Goal: Communication & Community: Participate in discussion

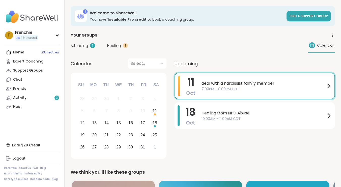
click at [217, 90] on span "7:00PM - 8:00PM CDT" at bounding box center [263, 88] width 124 height 5
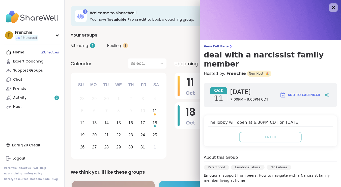
click at [332, 11] on icon at bounding box center [333, 7] width 6 height 6
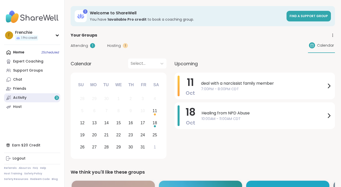
click at [22, 100] on div "Activity 3" at bounding box center [19, 97] width 13 height 5
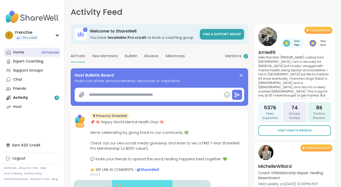
click at [35, 51] on link "Home 2 Scheduled" at bounding box center [32, 52] width 56 height 9
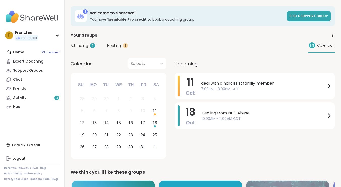
click at [113, 46] on span "Hosting" at bounding box center [114, 45] width 14 height 5
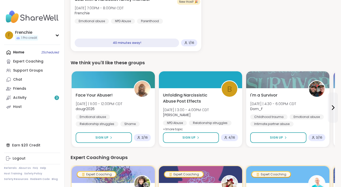
scroll to position [83, 0]
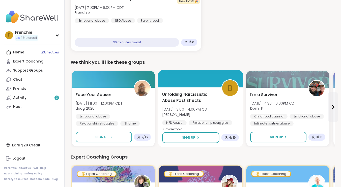
click at [175, 129] on span "+ 1 more topic" at bounding box center [172, 129] width 20 height 4
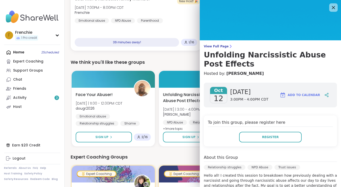
click at [333, 9] on icon at bounding box center [333, 7] width 6 height 6
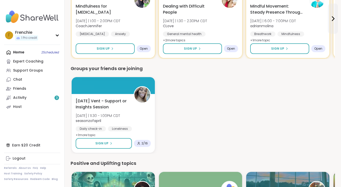
scroll to position [266, 0]
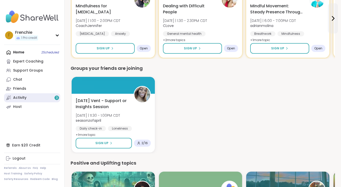
click at [23, 97] on div "Activity 3" at bounding box center [19, 97] width 13 height 5
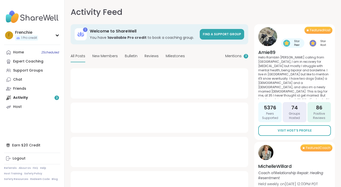
type textarea "*"
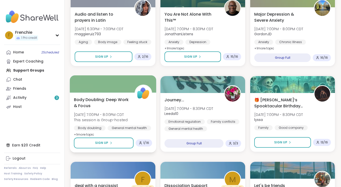
scroll to position [185, 0]
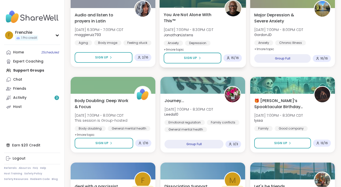
click at [181, 34] on b "JonathanListens" at bounding box center [177, 34] width 29 height 5
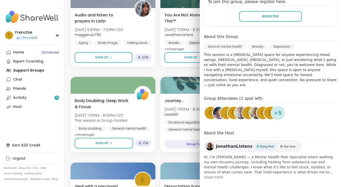
scroll to position [111, 0]
click at [215, 175] on span "show more" at bounding box center [270, 177] width 133 height 5
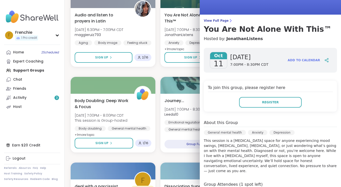
scroll to position [26, 0]
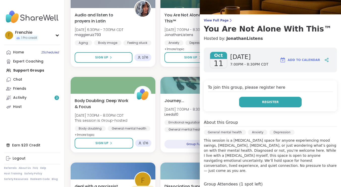
click at [272, 101] on span "Register" at bounding box center [270, 102] width 17 height 5
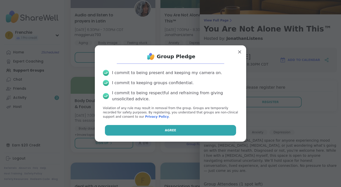
click at [187, 130] on button "Agree" at bounding box center [170, 130] width 131 height 11
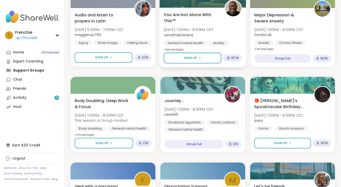
click at [170, 43] on div "General mental health" at bounding box center [184, 43] width 43 height 5
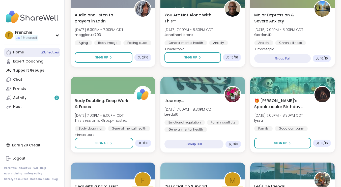
click at [47, 51] on span "2 Scheduled" at bounding box center [50, 52] width 18 height 4
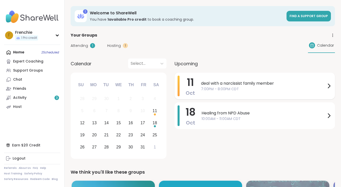
click at [227, 85] on span "deal with a narcissist family member" at bounding box center [263, 83] width 125 height 6
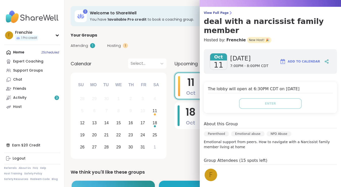
scroll to position [36, 0]
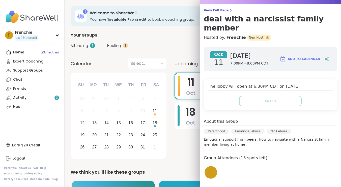
click at [240, 52] on span "[DATE]" at bounding box center [249, 56] width 38 height 8
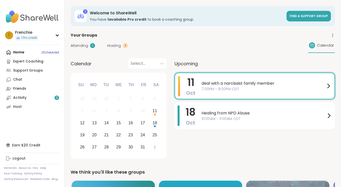
click at [136, 42] on div "Attending 1 Hosting 1 Calendar" at bounding box center [203, 45] width 264 height 15
click at [19, 97] on div "Activity 3" at bounding box center [19, 97] width 13 height 5
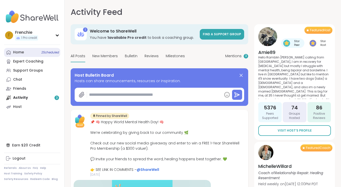
click at [18, 50] on div "Home 2 Scheduled" at bounding box center [18, 52] width 11 height 5
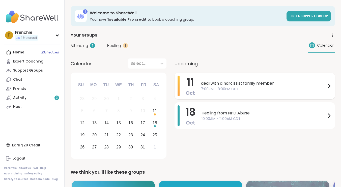
click at [249, 89] on span "7:00PM - 8:00PM CDT" at bounding box center [263, 88] width 125 height 5
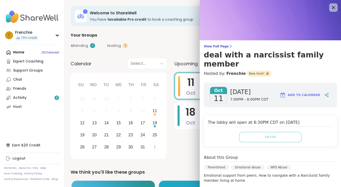
click at [333, 10] on icon at bounding box center [333, 7] width 6 height 6
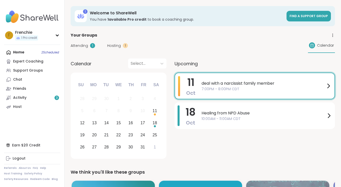
click at [112, 45] on span "Hosting" at bounding box center [114, 45] width 14 height 5
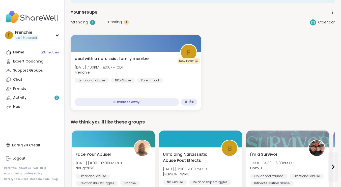
scroll to position [17, 0]
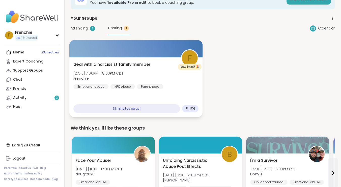
click at [141, 109] on div "31 minutes away!" at bounding box center [126, 108] width 106 height 9
click at [138, 83] on div "deal with a narcissist family member Sat, Oct 11 | 7:00PM - 8:00PM CDT Frenchie…" at bounding box center [135, 75] width 125 height 28
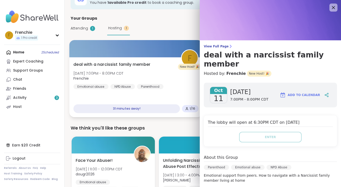
click at [117, 59] on div "deal with a narcissist family member Sat, Oct 11 | 7:00PM - 8:00PM CDT Frenchie…" at bounding box center [135, 87] width 133 height 60
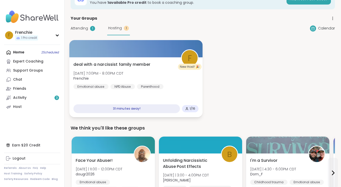
click at [117, 59] on div "deal with a narcissist family member Sat, Oct 11 | 7:00PM - 8:00PM CDT Frenchie…" at bounding box center [135, 87] width 133 height 60
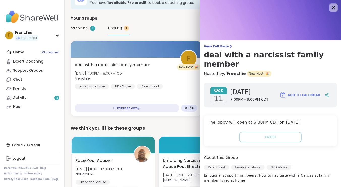
click at [333, 10] on icon at bounding box center [333, 7] width 6 height 6
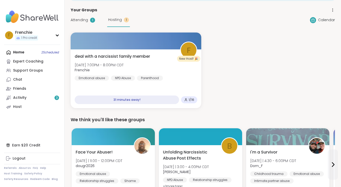
scroll to position [25, 0]
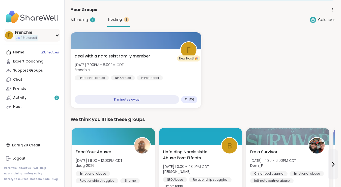
click at [53, 35] on div "F Frenchie 1 Pro credit" at bounding box center [32, 35] width 56 height 13
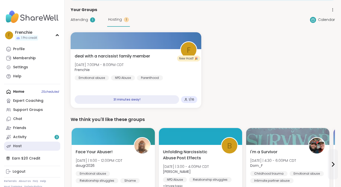
click at [19, 147] on div "Host" at bounding box center [17, 146] width 9 height 5
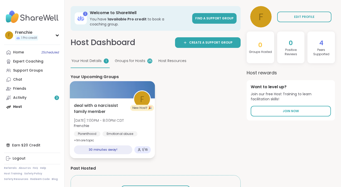
click at [110, 150] on div "deal with a narcissist family member Sat, Oct 11 | 7:00PM - 8:00PM CDT Frenchie…" at bounding box center [112, 128] width 85 height 60
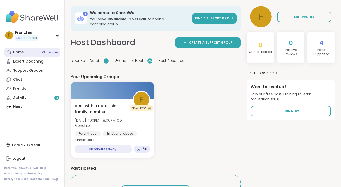
click at [41, 51] on span "2 Scheduled" at bounding box center [50, 52] width 18 height 4
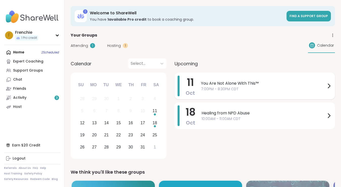
click at [228, 82] on span "You Are Not Alone With This™" at bounding box center [263, 83] width 125 height 6
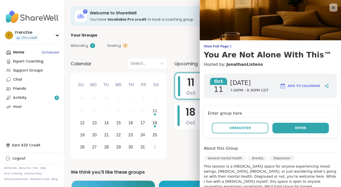
click at [306, 125] on button "Enter" at bounding box center [300, 128] width 56 height 11
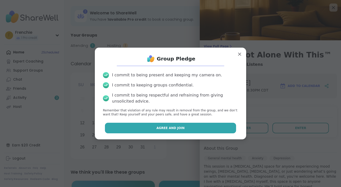
click at [188, 126] on button "Agree and Join" at bounding box center [170, 128] width 131 height 11
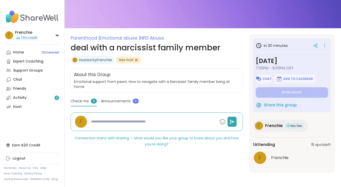
scroll to position [38, 0]
click at [324, 46] on icon at bounding box center [324, 45] width 5 height 7
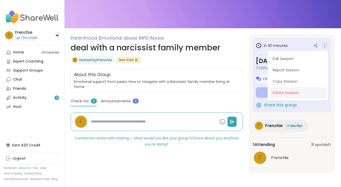
click at [294, 95] on button "Delete Session" at bounding box center [297, 92] width 56 height 11
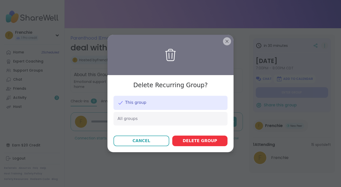
click at [197, 140] on span "Delete group" at bounding box center [199, 141] width 35 height 6
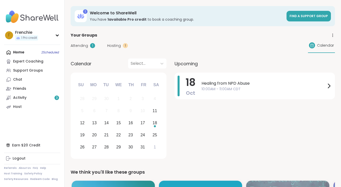
click at [28, 53] on div "Home 2 Scheduled Expert Coaching Support Groups Chat Friends Activity 3 Host" at bounding box center [32, 79] width 56 height 63
click at [17, 52] on div "Home 2 Scheduled Expert Coaching Support Groups Chat Friends Activity 3 Host" at bounding box center [32, 79] width 56 height 63
click at [23, 98] on div "Activity 3" at bounding box center [19, 97] width 13 height 5
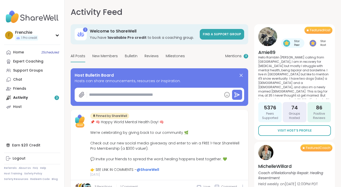
type textarea "*"
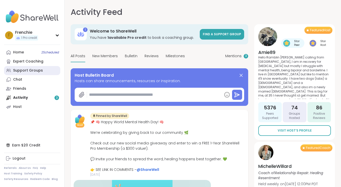
click at [29, 71] on div "Support Groups" at bounding box center [28, 70] width 30 height 5
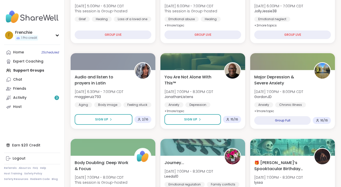
scroll to position [124, 0]
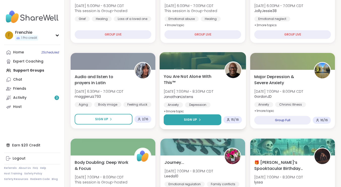
click at [200, 119] on icon at bounding box center [199, 120] width 1 height 2
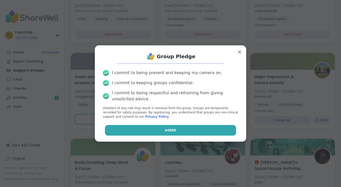
click at [192, 131] on button "Agree" at bounding box center [170, 130] width 131 height 11
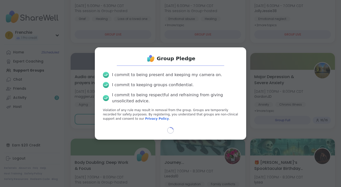
select select "**"
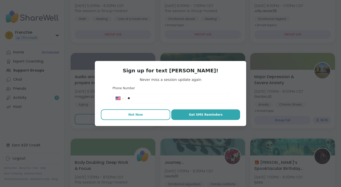
click at [134, 115] on span "Not Now" at bounding box center [135, 114] width 15 height 5
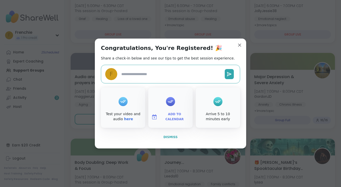
click at [174, 137] on span "Dismiss" at bounding box center [170, 137] width 14 height 4
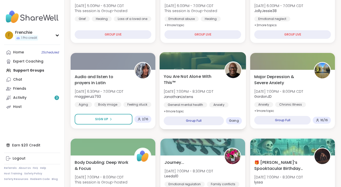
click at [197, 120] on div "Group Full" at bounding box center [193, 120] width 60 height 9
click at [231, 121] on span "Going" at bounding box center [234, 121] width 10 height 4
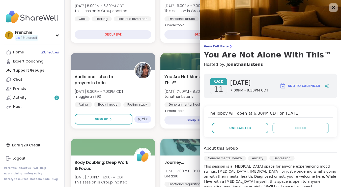
click at [332, 6] on icon at bounding box center [333, 7] width 3 height 3
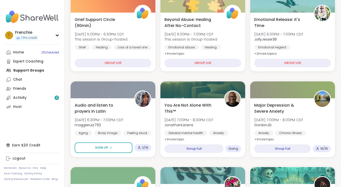
scroll to position [94, 0]
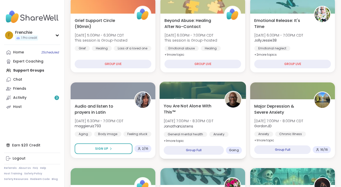
click at [236, 150] on span "Going" at bounding box center [234, 150] width 10 height 4
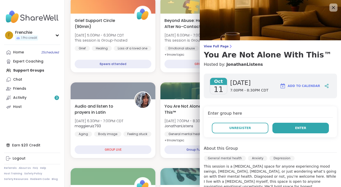
click at [289, 127] on button "Enter" at bounding box center [300, 128] width 56 height 11
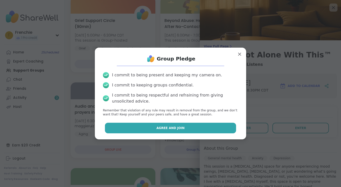
click at [187, 129] on button "Agree and Join" at bounding box center [170, 128] width 131 height 11
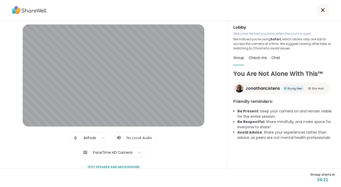
click at [255, 58] on span "Check-ins" at bounding box center [257, 57] width 18 height 5
type textarea "*"
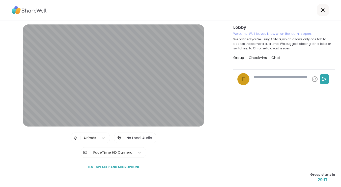
click at [320, 11] on icon at bounding box center [322, 10] width 6 height 6
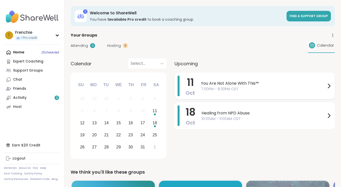
click at [216, 91] on span "7:00PM - 8:30PM CDT" at bounding box center [263, 88] width 125 height 5
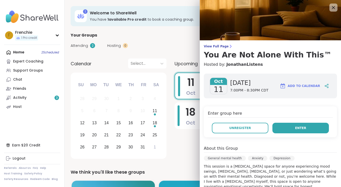
click at [286, 128] on button "Enter" at bounding box center [300, 128] width 56 height 11
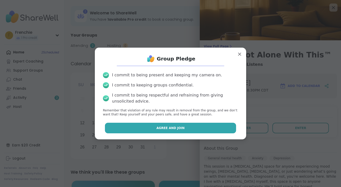
click at [192, 127] on button "Agree and Join" at bounding box center [170, 128] width 131 height 11
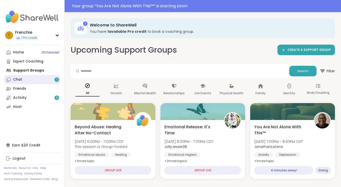
click at [47, 80] on link "Chat 1" at bounding box center [32, 79] width 56 height 9
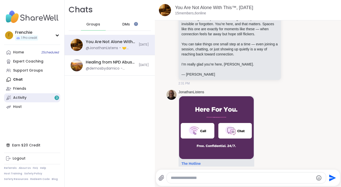
click at [26, 98] on div "Activity 3" at bounding box center [19, 97] width 13 height 5
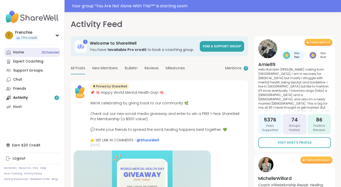
click at [22, 52] on div "Home 2 Scheduled" at bounding box center [18, 52] width 11 height 5
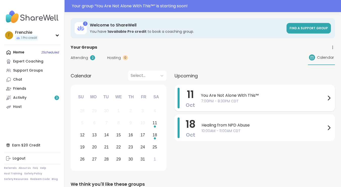
click at [235, 97] on span "You Are Not Alone With This™" at bounding box center [263, 95] width 125 height 6
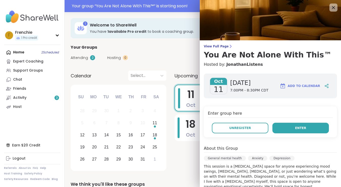
click at [302, 128] on span "Enter" at bounding box center [300, 128] width 11 height 5
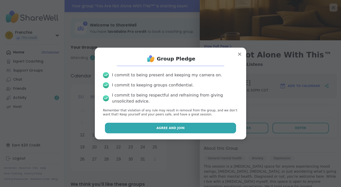
click at [205, 126] on button "Agree and Join" at bounding box center [170, 128] width 131 height 11
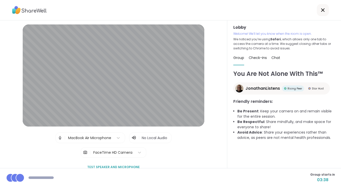
click at [61, 137] on img at bounding box center [60, 138] width 5 height 10
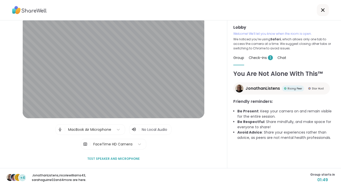
click at [261, 58] on span "Check-ins 1" at bounding box center [260, 57] width 24 height 5
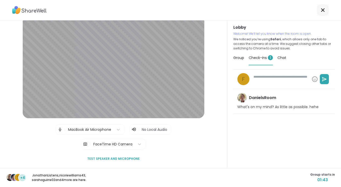
click at [240, 97] on img at bounding box center [242, 98] width 10 height 10
type textarea "*"
click at [241, 57] on span "Group" at bounding box center [238, 57] width 11 height 5
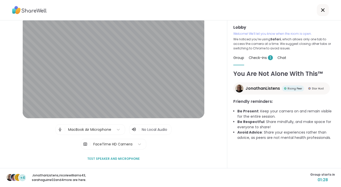
click at [283, 57] on span "Chat" at bounding box center [281, 57] width 9 height 5
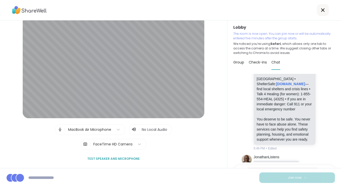
scroll to position [1620, 0]
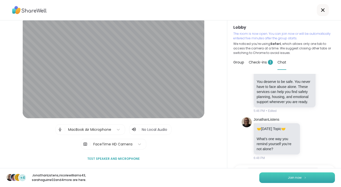
click at [287, 179] on button "Join now" at bounding box center [297, 177] width 76 height 11
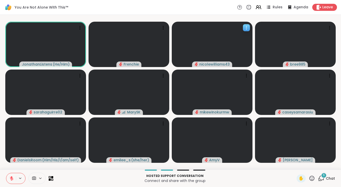
scroll to position [0, 0]
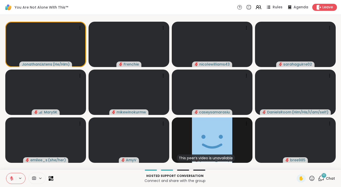
click at [324, 178] on div "10" at bounding box center [324, 176] width 6 height 6
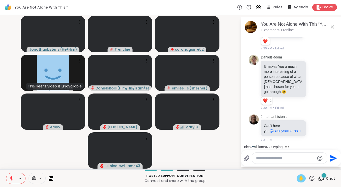
scroll to position [2479, 0]
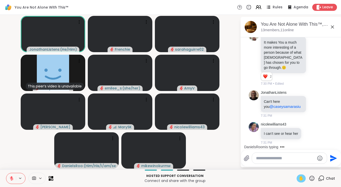
click at [300, 178] on span "✋" at bounding box center [300, 178] width 5 height 6
click at [110, 50] on div "Frenchie" at bounding box center [120, 50] width 25 height 6
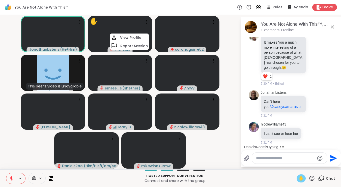
click at [14, 182] on button at bounding box center [11, 178] width 10 height 11
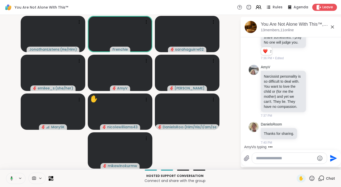
scroll to position [2795, 0]
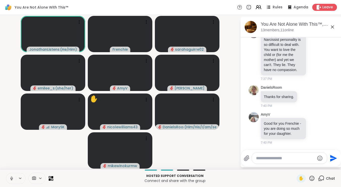
click at [10, 176] on icon at bounding box center [11, 178] width 5 height 5
click at [9, 180] on icon at bounding box center [11, 178] width 5 height 5
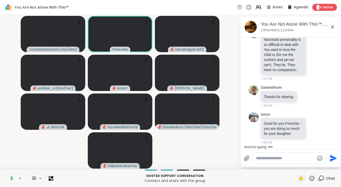
click at [9, 180] on icon at bounding box center [11, 178] width 5 height 5
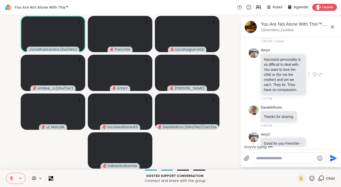
scroll to position [2771, 0]
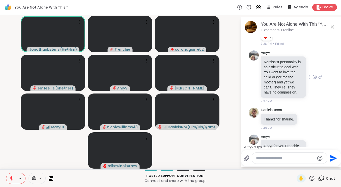
click at [310, 77] on div at bounding box center [309, 77] width 5 height 6
click at [314, 78] on icon at bounding box center [314, 76] width 5 height 5
click at [264, 70] on div "Select Reaction: Thumbs up" at bounding box center [263, 69] width 5 height 5
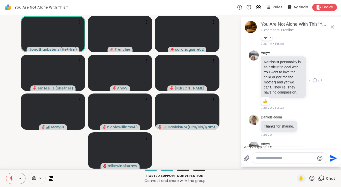
click at [314, 81] on icon at bounding box center [315, 81] width 2 height 1
click at [276, 74] on div "Select Reaction: Heart" at bounding box center [274, 72] width 5 height 5
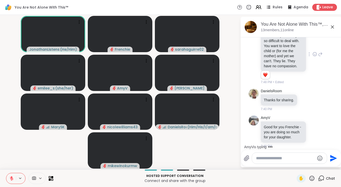
scroll to position [2802, 0]
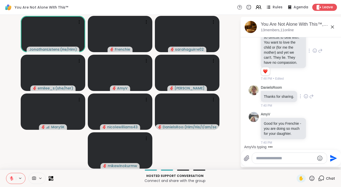
click at [306, 97] on icon at bounding box center [306, 96] width 2 height 1
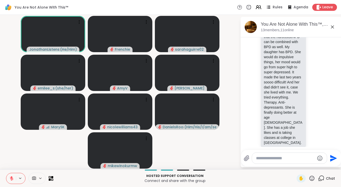
click at [305, 90] on div "Frenchie, I am sorry you are going through all this without family support. Doe…" at bounding box center [282, 77] width 45 height 142
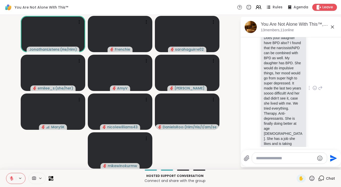
scroll to position [2944, 0]
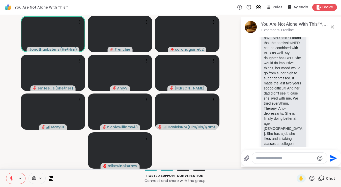
click at [283, 158] on textarea "Type your message" at bounding box center [285, 158] width 59 height 5
click at [320, 80] on icon at bounding box center [320, 83] width 5 height 6
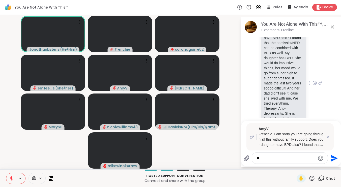
type textarea "*"
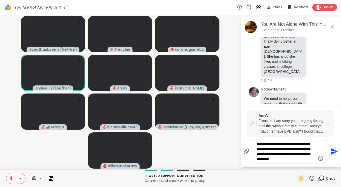
type textarea "**********"
click at [334, 151] on icon "Send" at bounding box center [333, 151] width 7 height 7
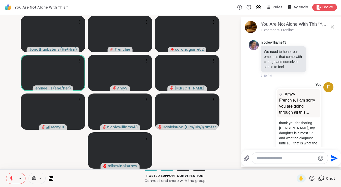
scroll to position [3120, 0]
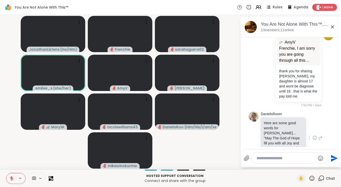
click at [315, 135] on icon at bounding box center [314, 137] width 5 height 5
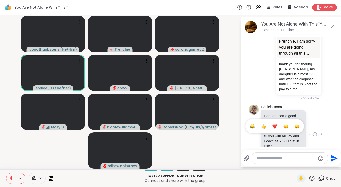
click at [276, 124] on div "Select Reaction: Heart" at bounding box center [274, 126] width 5 height 5
click at [145, 22] on icon at bounding box center [146, 21] width 5 height 5
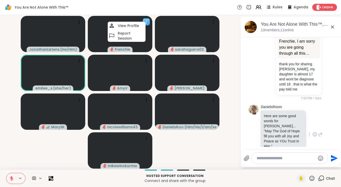
click at [139, 42] on video at bounding box center [120, 34] width 64 height 36
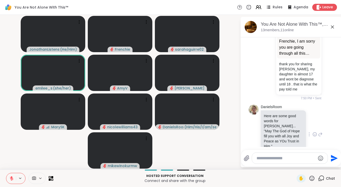
click at [314, 179] on icon at bounding box center [311, 178] width 6 height 6
click at [295, 164] on span "❤️" at bounding box center [296, 165] width 5 height 6
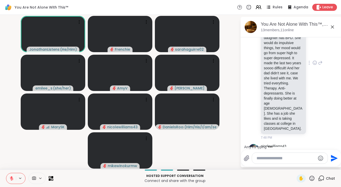
scroll to position [2960, 0]
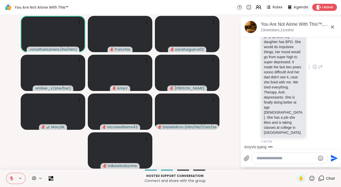
click at [314, 64] on icon at bounding box center [314, 66] width 5 height 5
click at [276, 56] on div "Select Reaction: Heart" at bounding box center [274, 58] width 5 height 5
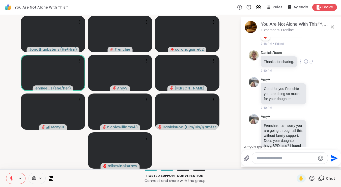
scroll to position [2835, 0]
click at [314, 96] on icon at bounding box center [314, 93] width 5 height 5
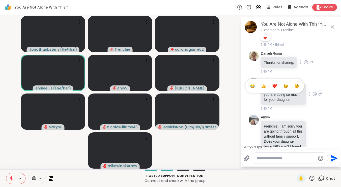
click at [265, 87] on div "Select Reaction: Thumbs up" at bounding box center [263, 86] width 5 height 5
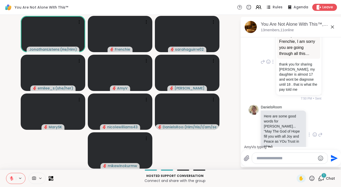
scroll to position [3238, 0]
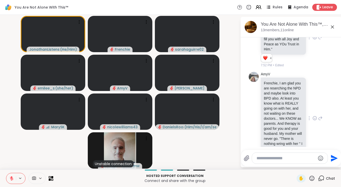
click at [321, 115] on icon at bounding box center [320, 118] width 5 height 6
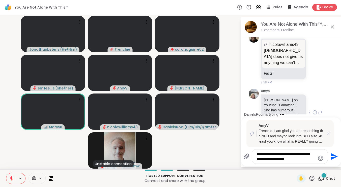
scroll to position [3490, 0]
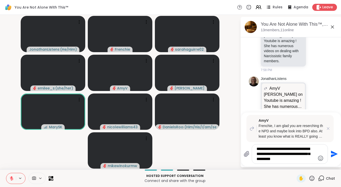
click at [264, 149] on textarea "**********" at bounding box center [285, 153] width 59 height 15
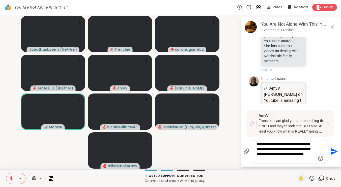
click at [280, 160] on textarea "**********" at bounding box center [285, 151] width 59 height 20
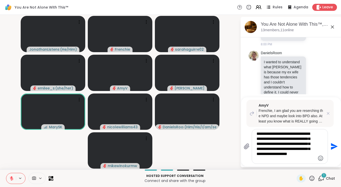
scroll to position [3731, 0]
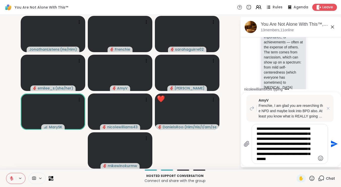
type textarea "**********"
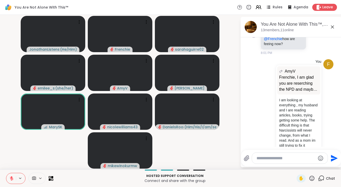
scroll to position [3824, 0]
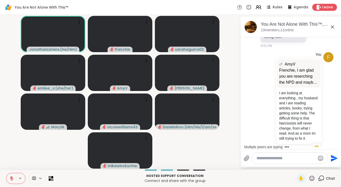
click at [311, 178] on icon at bounding box center [311, 178] width 6 height 6
click at [295, 164] on span "❤️" at bounding box center [296, 165] width 5 height 6
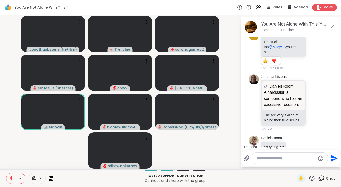
scroll to position [4118, 0]
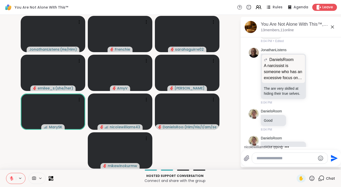
click at [314, 150] on icon at bounding box center [315, 150] width 2 height 1
click at [312, 139] on div "Select Reaction: Heart" at bounding box center [314, 141] width 5 height 5
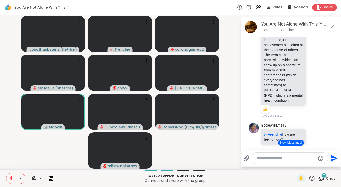
scroll to position [3743, 0]
click at [314, 60] on icon at bounding box center [314, 62] width 5 height 5
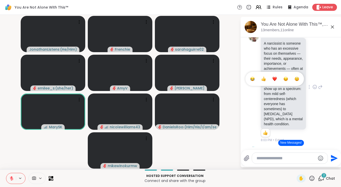
scroll to position [3714, 0]
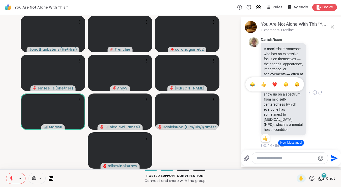
click at [264, 82] on div "Select Reaction: Thumbs up" at bounding box center [263, 84] width 5 height 5
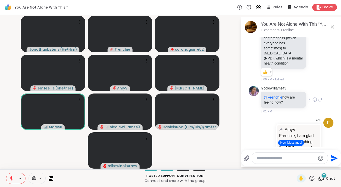
scroll to position [3784, 0]
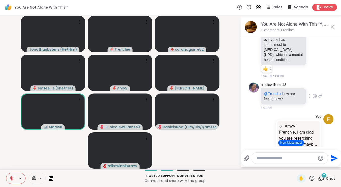
click at [320, 93] on icon at bounding box center [320, 96] width 5 height 6
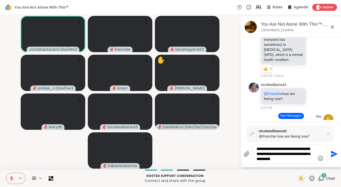
type textarea "**********"
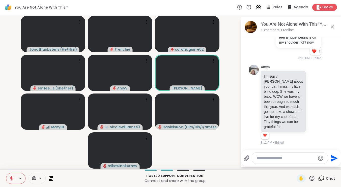
scroll to position [4401, 0]
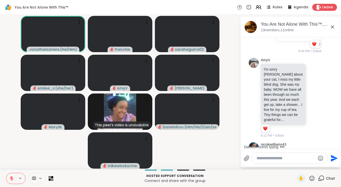
click at [294, 171] on div "8:11 PM" at bounding box center [283, 173] width 46 height 5
click at [314, 95] on icon at bounding box center [314, 97] width 5 height 5
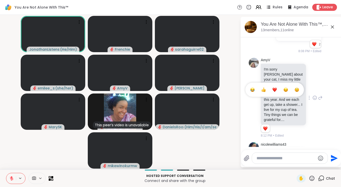
click at [275, 87] on div "Select Reaction: Heart" at bounding box center [274, 89] width 5 height 5
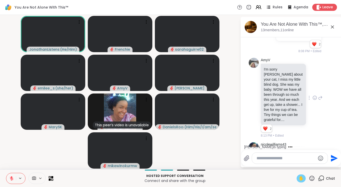
click at [300, 179] on span "✋" at bounding box center [300, 178] width 5 height 6
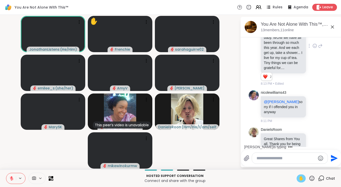
click at [12, 178] on icon at bounding box center [12, 177] width 2 height 2
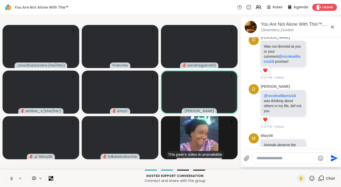
scroll to position [4721, 0]
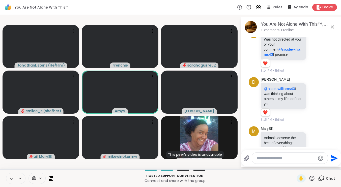
click at [12, 178] on icon at bounding box center [11, 178] width 1 height 2
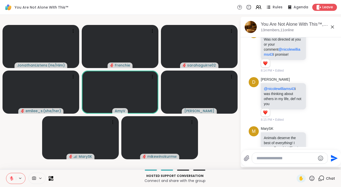
click at [311, 179] on icon at bounding box center [311, 178] width 6 height 6
click at [295, 168] on span "❤️" at bounding box center [296, 165] width 5 height 6
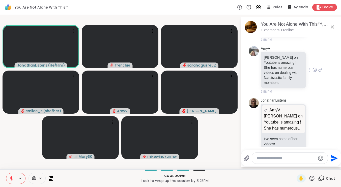
scroll to position [3469, 0]
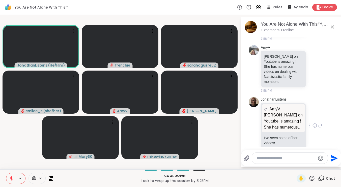
click at [319, 122] on icon at bounding box center [320, 125] width 5 height 6
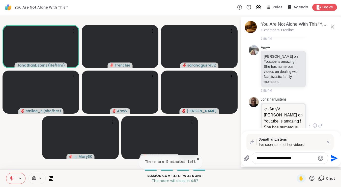
type textarea "**********"
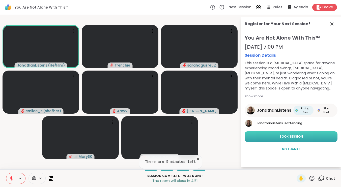
click at [310, 138] on button "Book Session" at bounding box center [290, 136] width 93 height 11
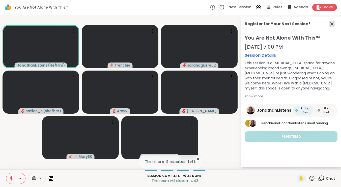
click at [332, 24] on icon at bounding box center [331, 24] width 6 height 6
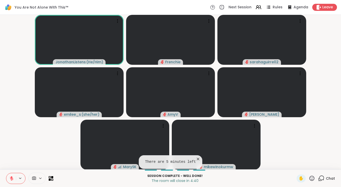
click at [324, 178] on icon at bounding box center [321, 178] width 6 height 6
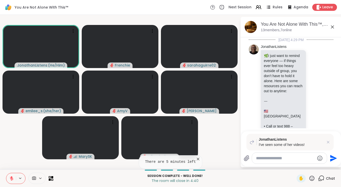
scroll to position [4706, 0]
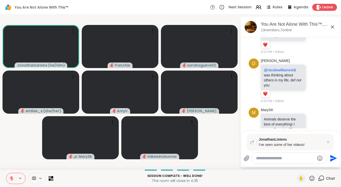
click at [300, 158] on textarea "Type your message" at bounding box center [285, 158] width 59 height 5
click at [327, 142] on icon at bounding box center [327, 142] width 5 height 5
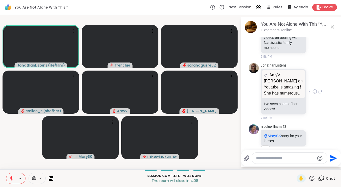
scroll to position [3499, 0]
click at [320, 89] on icon at bounding box center [320, 91] width 4 height 4
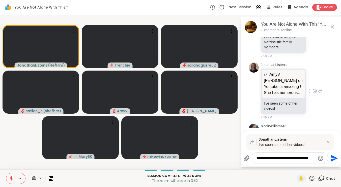
type textarea "**********"
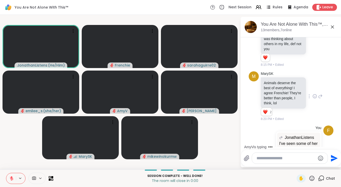
scroll to position [4802, 0]
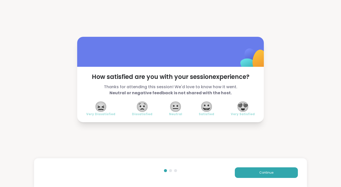
click at [247, 107] on span "😍" at bounding box center [242, 106] width 13 height 9
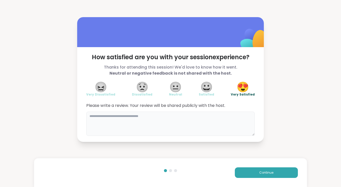
click at [181, 118] on textarea at bounding box center [170, 124] width 168 height 24
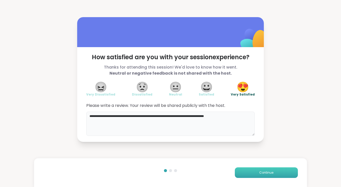
type textarea "**********"
click at [251, 174] on button "Continue" at bounding box center [266, 172] width 63 height 11
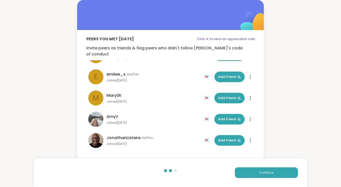
scroll to position [142, 0]
click at [206, 137] on div "💌" at bounding box center [208, 140] width 8 height 8
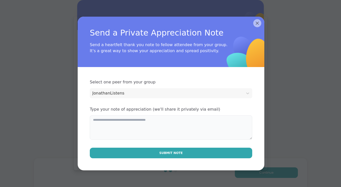
click at [170, 127] on textarea at bounding box center [171, 127] width 162 height 24
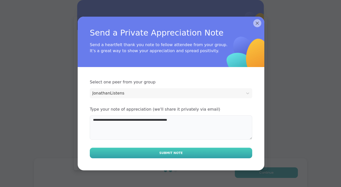
type textarea "**********"
click at [170, 154] on span "Submit Note" at bounding box center [170, 153] width 23 height 5
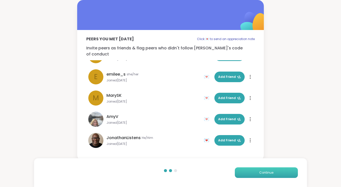
click at [247, 169] on button "Continue" at bounding box center [266, 172] width 63 height 11
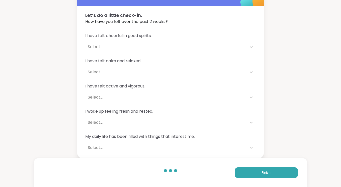
scroll to position [24, 0]
click at [242, 170] on button "Finish" at bounding box center [266, 172] width 63 height 11
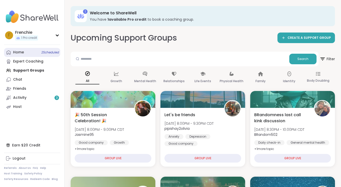
click at [53, 52] on span "2 Scheduled" at bounding box center [50, 52] width 18 height 4
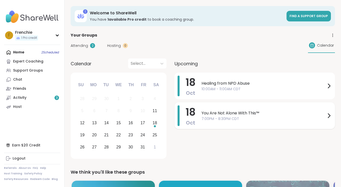
click at [276, 120] on span "7:00PM - 8:30PM CDT" at bounding box center [263, 118] width 124 height 5
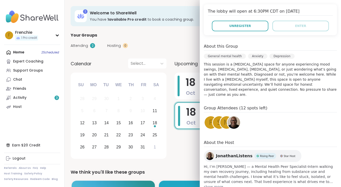
scroll to position [103, 0]
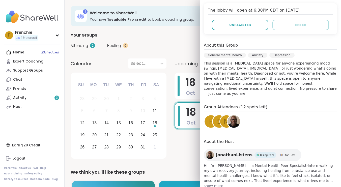
click at [207, 117] on div "F" at bounding box center [210, 121] width 13 height 13
click at [217, 117] on span "s" at bounding box center [219, 122] width 4 height 10
click at [225, 119] on span "M" at bounding box center [226, 122] width 6 height 10
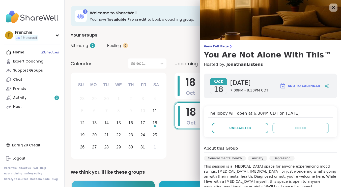
scroll to position [0, 0]
click at [332, 8] on icon at bounding box center [333, 7] width 3 height 3
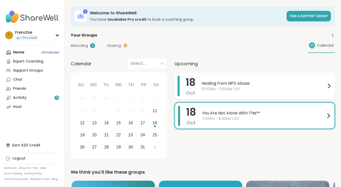
click at [243, 91] on span "10:00AM - 11:00AM CDT" at bounding box center [263, 88] width 124 height 5
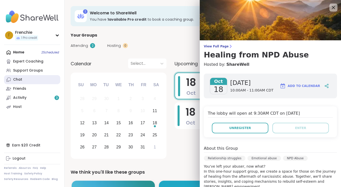
click at [20, 79] on div "Chat" at bounding box center [17, 79] width 9 height 5
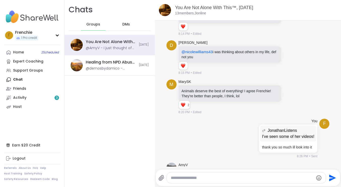
click at [214, 179] on textarea "Type your message" at bounding box center [242, 177] width 143 height 5
click at [291, 179] on icon at bounding box center [289, 182] width 5 height 6
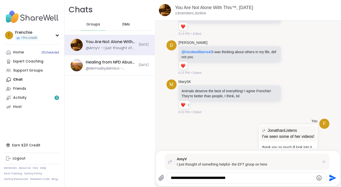
type textarea "**********"
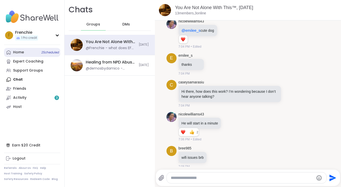
click at [24, 52] on link "Home 2 Scheduled" at bounding box center [32, 52] width 56 height 9
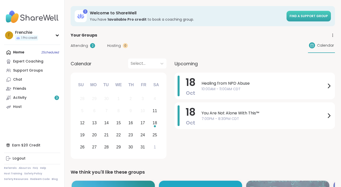
click at [309, 15] on span "Find a support group" at bounding box center [308, 16] width 38 height 4
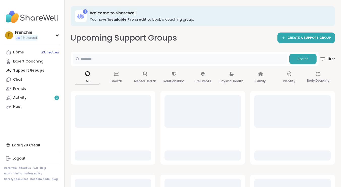
click at [136, 59] on input "text" at bounding box center [180, 59] width 214 height 10
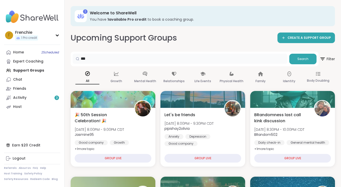
type input "***"
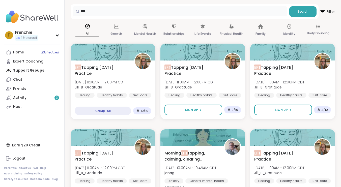
scroll to position [47, 0]
click at [104, 72] on span "EFT Tapping Sunday Practice" at bounding box center [101, 70] width 55 height 12
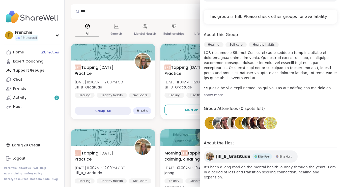
scroll to position [96, 0]
click at [159, 16] on div "***" at bounding box center [180, 11] width 214 height 11
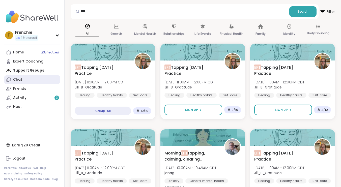
click at [28, 79] on link "Chat" at bounding box center [32, 79] width 56 height 9
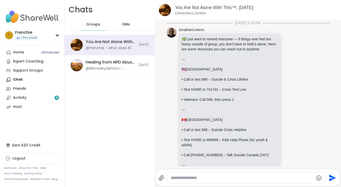
scroll to position [3491, 0]
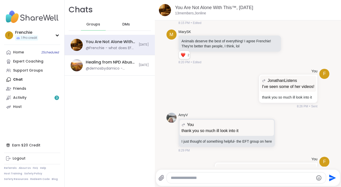
click at [210, 176] on div at bounding box center [211, 179] width 5 height 6
click at [211, 176] on div at bounding box center [211, 179] width 5 height 6
click at [219, 184] on icon at bounding box center [217, 186] width 5 height 5
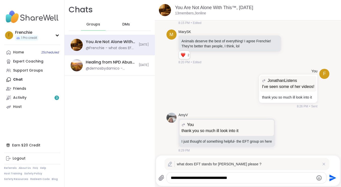
scroll to position [3505, 0]
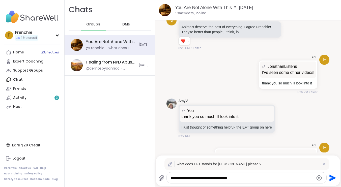
click at [249, 179] on textarea "**********" at bounding box center [242, 177] width 143 height 5
type textarea "*"
click at [324, 164] on icon at bounding box center [323, 164] width 3 height 3
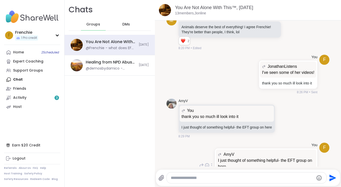
scroll to position [3491, 0]
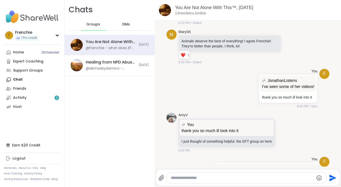
click at [212, 177] on icon at bounding box center [211, 179] width 1 height 4
click at [216, 185] on icon at bounding box center [217, 187] width 3 height 4
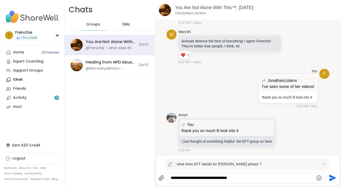
click at [256, 178] on textarea "**********" at bounding box center [242, 177] width 143 height 5
type textarea "**********"
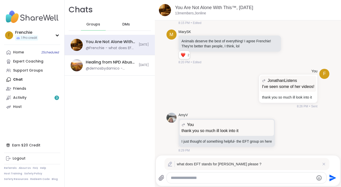
scroll to position [3474, 0]
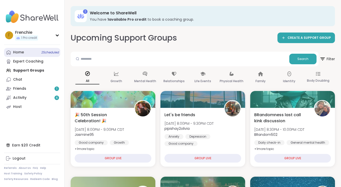
click at [23, 51] on div "Home 2 Scheduled" at bounding box center [18, 52] width 11 height 5
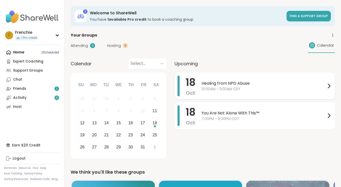
click at [277, 88] on span "10:00AM - 11:00AM CDT" at bounding box center [263, 88] width 124 height 5
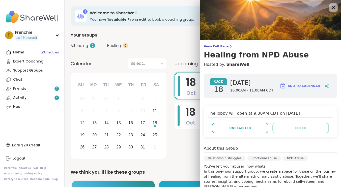
click at [332, 6] on icon at bounding box center [333, 7] width 6 height 6
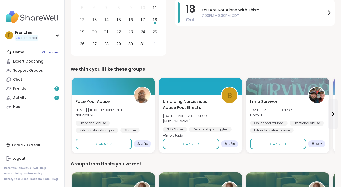
scroll to position [103, 0]
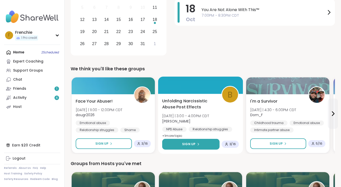
click at [191, 145] on span "Sign Up" at bounding box center [188, 144] width 13 height 5
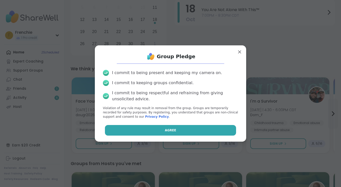
click at [194, 134] on button "Agree" at bounding box center [170, 130] width 131 height 11
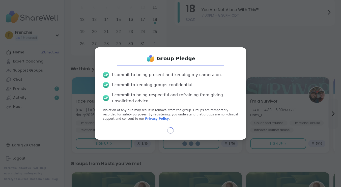
select select "**"
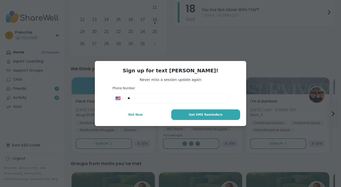
click at [194, 134] on div "**********" at bounding box center [170, 93] width 335 height 187
click at [140, 115] on span "Not Now" at bounding box center [135, 114] width 15 height 5
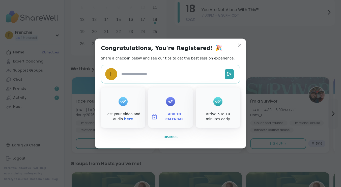
click at [173, 137] on span "Dismiss" at bounding box center [170, 137] width 14 height 4
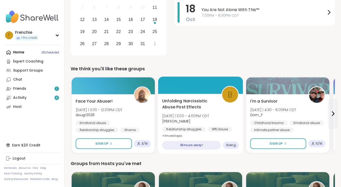
click at [192, 110] on span "Unfolding Narcissistic Abuse Post Effects" at bounding box center [188, 104] width 53 height 12
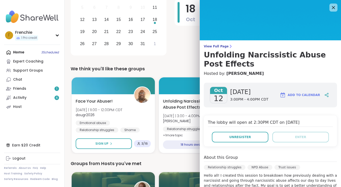
scroll to position [0, 0]
click at [334, 7] on icon at bounding box center [333, 7] width 6 height 6
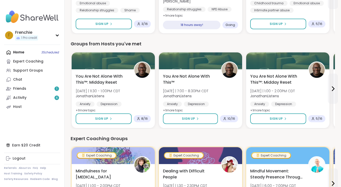
scroll to position [213, 0]
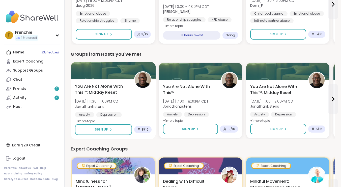
click at [143, 129] on span "8 / 16" at bounding box center [145, 129] width 7 height 4
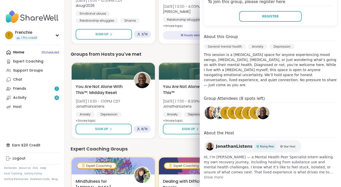
scroll to position [120, 0]
click at [209, 109] on img at bounding box center [210, 113] width 13 height 13
click at [218, 107] on img at bounding box center [219, 113] width 13 height 13
click at [224, 108] on span "n" at bounding box center [226, 113] width 5 height 10
click at [241, 109] on div "p" at bounding box center [248, 113] width 14 height 14
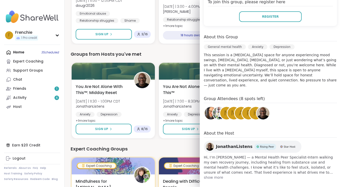
click at [254, 109] on span "h" at bounding box center [255, 113] width 5 height 10
